Goal: Task Accomplishment & Management: Manage account settings

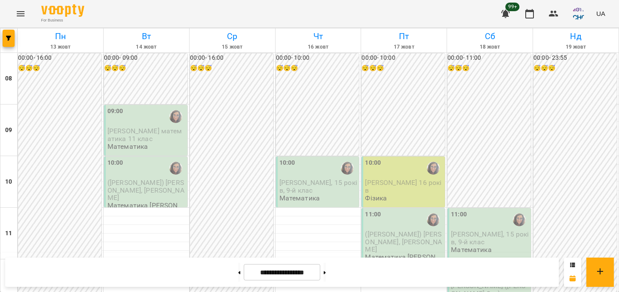
scroll to position [4, 0]
click at [145, 182] on span "([PERSON_NAME]) [PERSON_NAME], [PERSON_NAME]" at bounding box center [145, 189] width 77 height 23
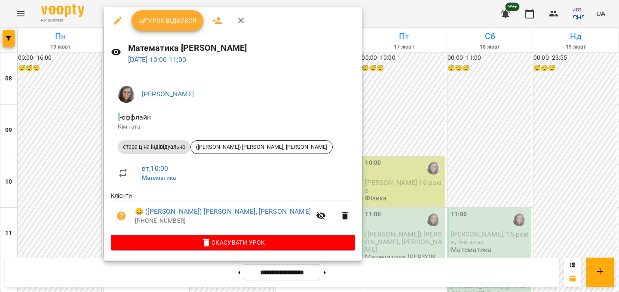
click at [179, 22] on span "Урок відбувся" at bounding box center [167, 20] width 58 height 10
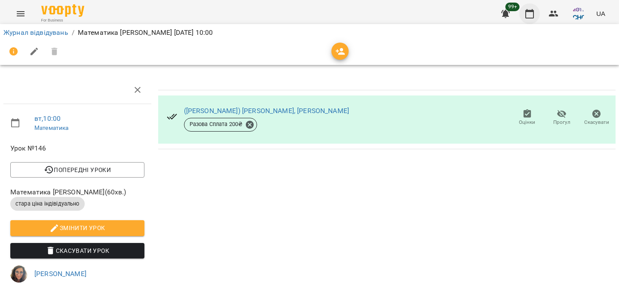
click at [530, 14] on icon "button" at bounding box center [529, 14] width 10 height 10
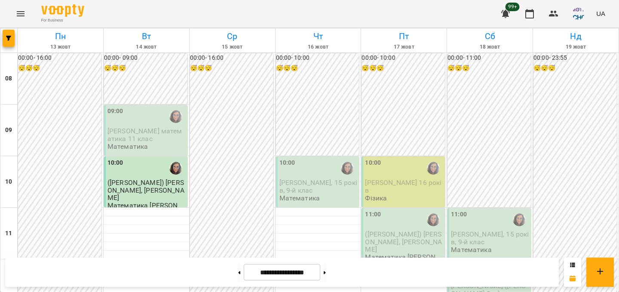
click at [153, 134] on span "[PERSON_NAME] математика 11 клас" at bounding box center [144, 134] width 75 height 15
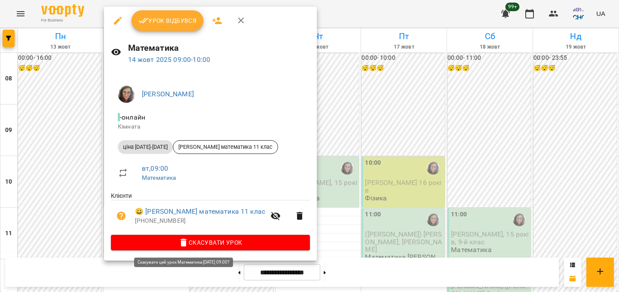
click at [147, 239] on span "Скасувати Урок" at bounding box center [210, 242] width 185 height 10
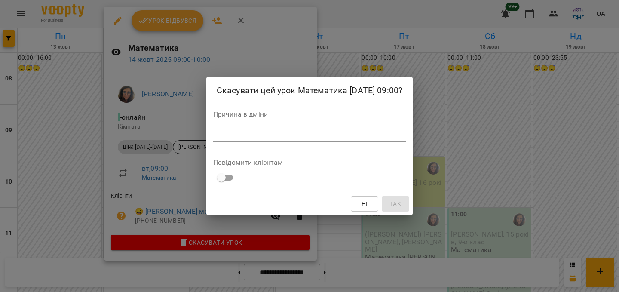
click at [309, 128] on div "*" at bounding box center [309, 135] width 193 height 14
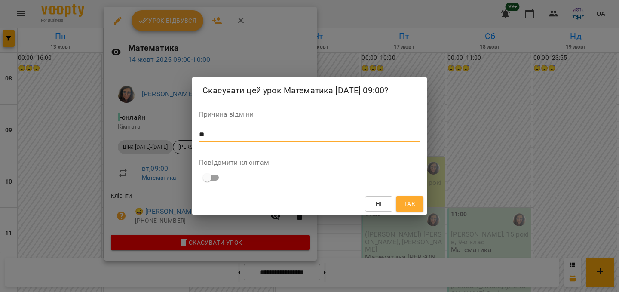
type textarea "**"
click at [397, 198] on button "Так" at bounding box center [410, 203] width 28 height 15
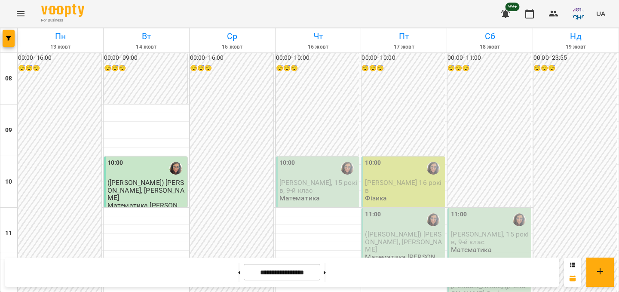
scroll to position [80, 0]
